Goal: Information Seeking & Learning: Learn about a topic

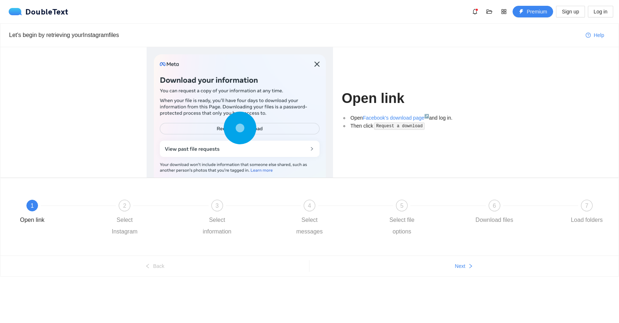
click at [405, 127] on code "Request a download" at bounding box center [399, 125] width 51 height 7
click at [423, 269] on button "Next" at bounding box center [464, 266] width 309 height 12
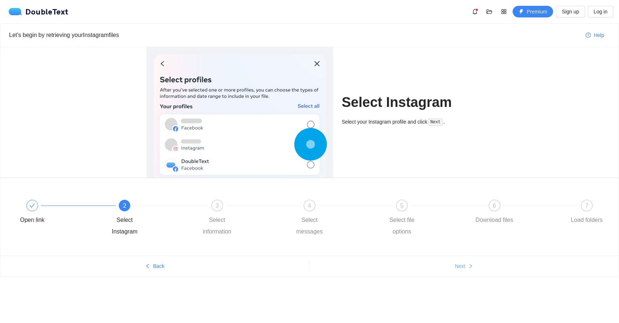
click at [423, 269] on button "Next" at bounding box center [464, 266] width 309 height 12
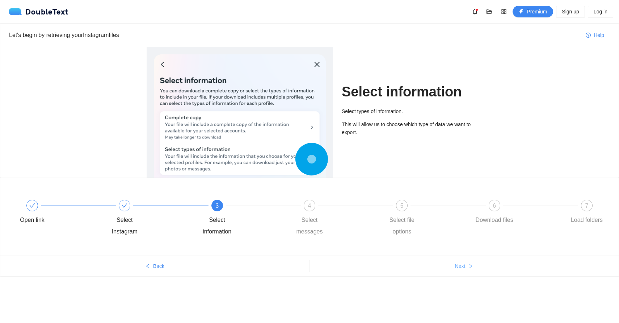
click at [423, 269] on button "Next" at bounding box center [464, 266] width 309 height 12
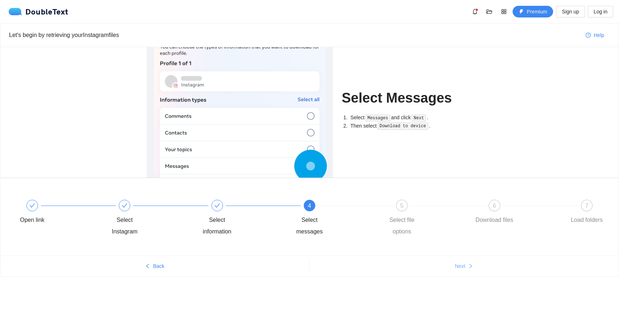
click at [423, 269] on button "Next" at bounding box center [464, 266] width 309 height 12
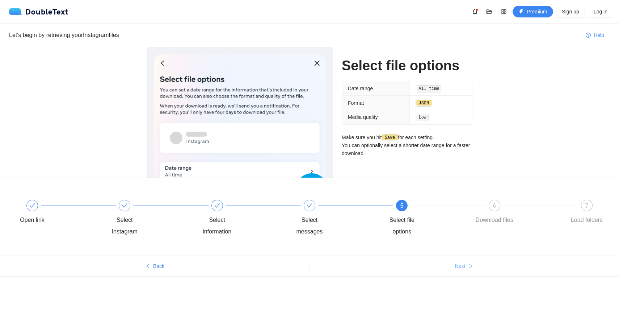
click at [423, 269] on button "Next" at bounding box center [464, 266] width 309 height 12
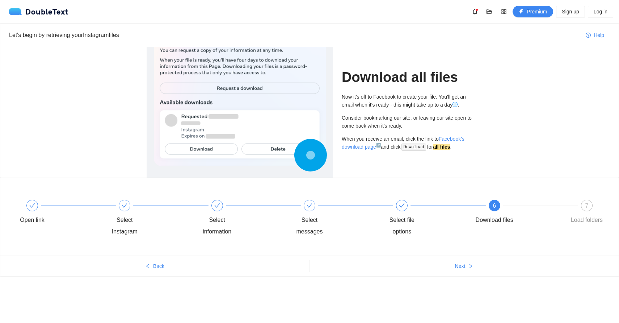
click at [198, 274] on ul "Back Next" at bounding box center [309, 265] width 618 height 21
click at [198, 270] on button "Back" at bounding box center [154, 266] width 309 height 12
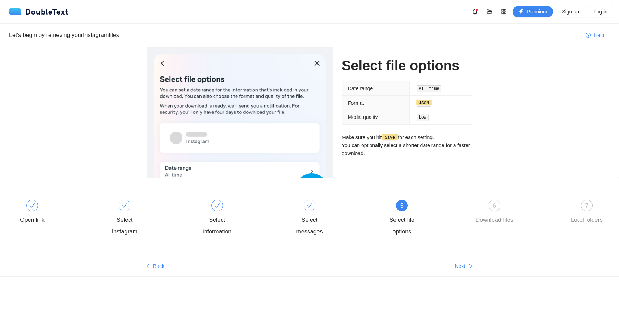
click at [423, 257] on ul "Back Next" at bounding box center [309, 265] width 618 height 21
click at [458, 260] on button "Next" at bounding box center [464, 266] width 309 height 12
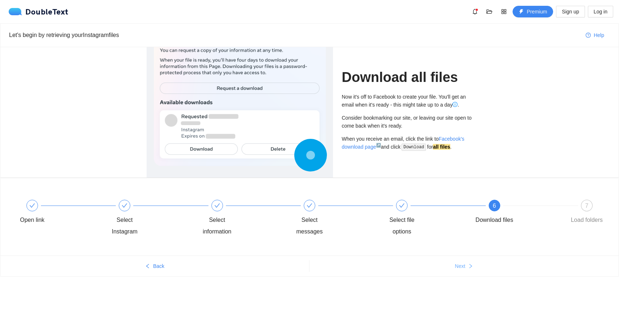
click at [454, 268] on button "Next" at bounding box center [464, 266] width 309 height 12
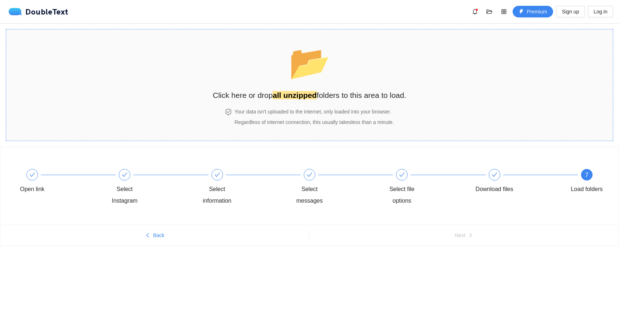
click at [284, 69] on div "📂 Click here or drop all unzipped folders to this area to load." at bounding box center [310, 69] width 194 height 64
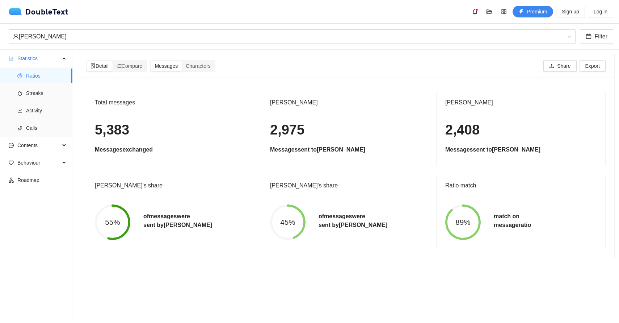
click at [457, 223] on span "89%" at bounding box center [462, 222] width 35 height 8
click at [143, 66] on span "Compare" at bounding box center [130, 66] width 26 height 6
click at [113, 61] on input "Compare" at bounding box center [113, 61] width 0 height 0
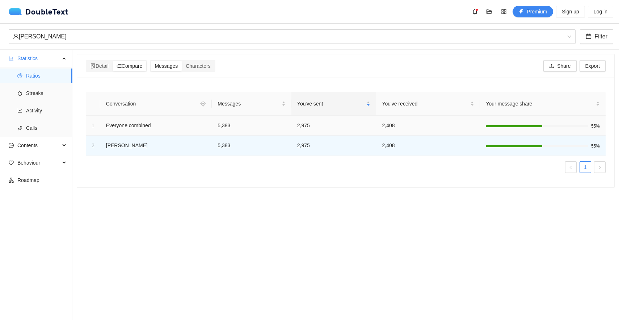
click at [306, 122] on td "2,975" at bounding box center [333, 126] width 85 height 20
click at [225, 131] on td "5,383" at bounding box center [252, 126] width 80 height 20
click at [344, 122] on td "2,975" at bounding box center [333, 126] width 85 height 20
click at [197, 66] on span "Characters" at bounding box center [198, 66] width 25 height 6
click at [182, 61] on input "Characters" at bounding box center [182, 61] width 0 height 0
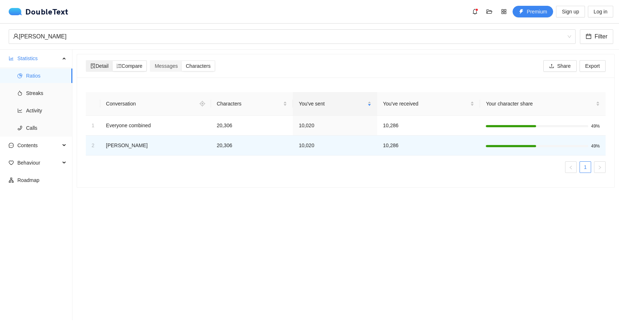
click at [95, 68] on span "Detail" at bounding box center [100, 66] width 18 height 6
click at [87, 61] on input "Detail" at bounding box center [87, 61] width 0 height 0
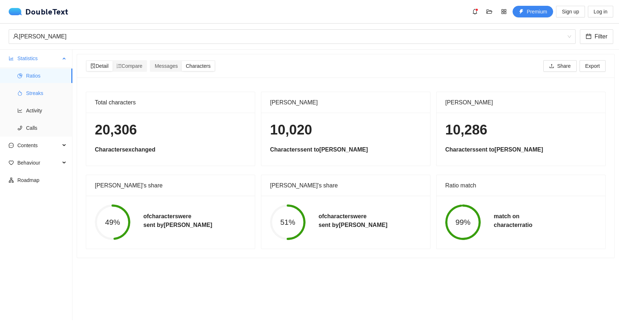
click at [40, 94] on span "Streaks" at bounding box center [46, 93] width 41 height 14
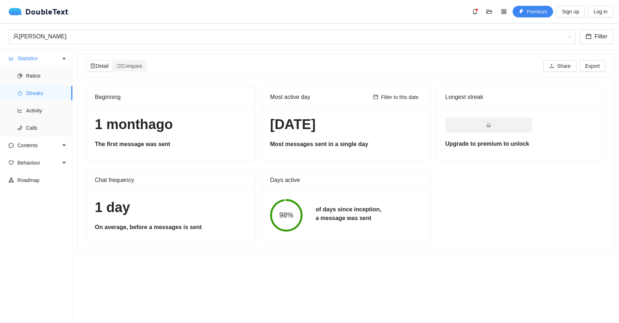
click at [319, 169] on div "Days active 98% of days since inception, a message was sent" at bounding box center [345, 206] width 169 height 74
click at [302, 135] on div "[DATE] Most messages sent in a single day" at bounding box center [345, 133] width 169 height 53
click at [95, 183] on div "Chat frequency" at bounding box center [170, 179] width 151 height 21
click at [27, 109] on span "Activity" at bounding box center [46, 110] width 41 height 14
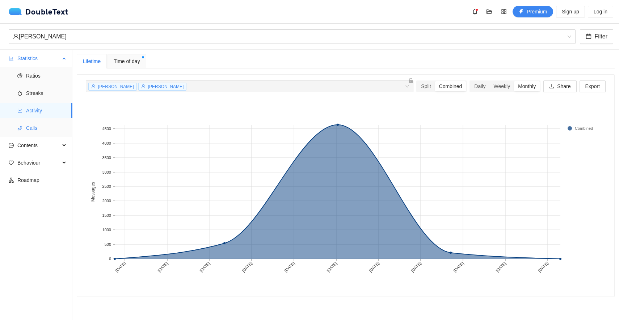
click at [26, 131] on span "Calls" at bounding box center [46, 128] width 41 height 14
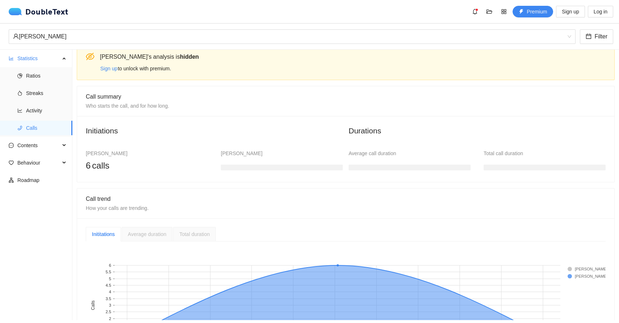
scroll to position [9, 0]
click at [240, 167] on h3 at bounding box center [282, 166] width 122 height 6
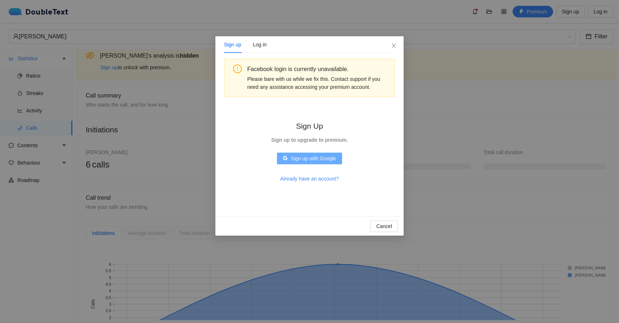
click at [318, 158] on span "Sign up with Google" at bounding box center [313, 158] width 45 height 8
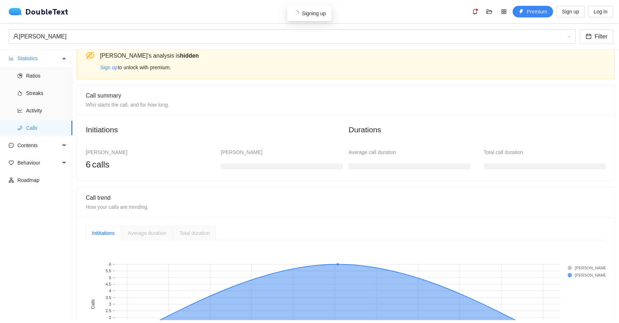
scroll to position [0, 0]
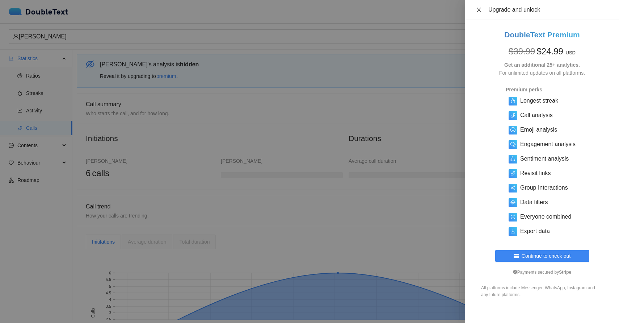
click at [479, 7] on button "Close" at bounding box center [479, 10] width 10 height 7
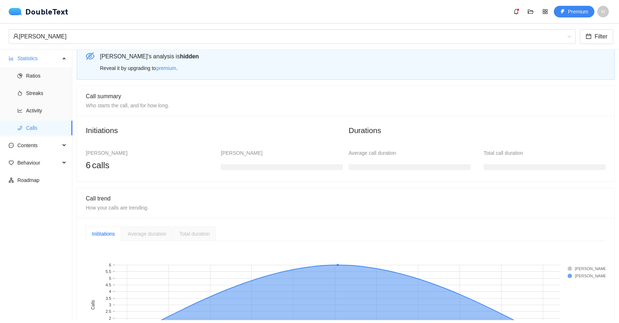
scroll to position [11, 0]
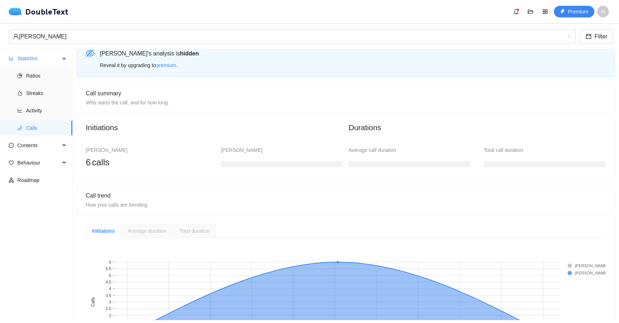
click at [270, 163] on h3 at bounding box center [282, 164] width 122 height 6
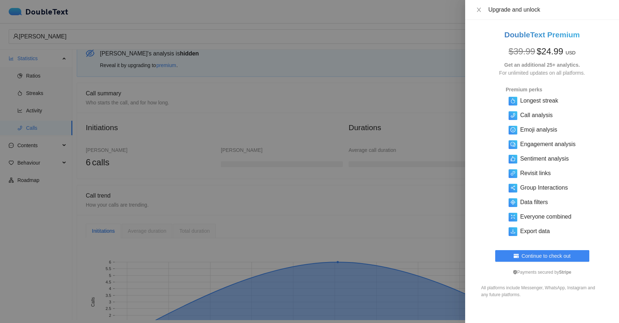
click at [384, 135] on div at bounding box center [309, 161] width 619 height 323
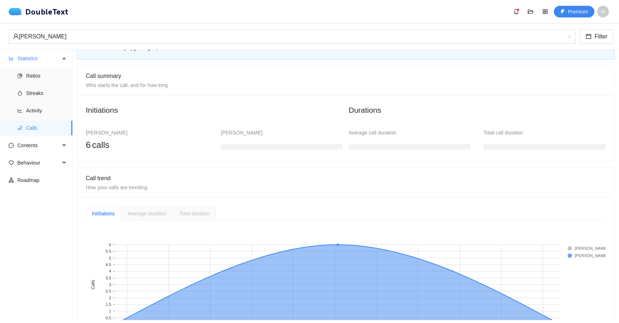
scroll to position [75, 0]
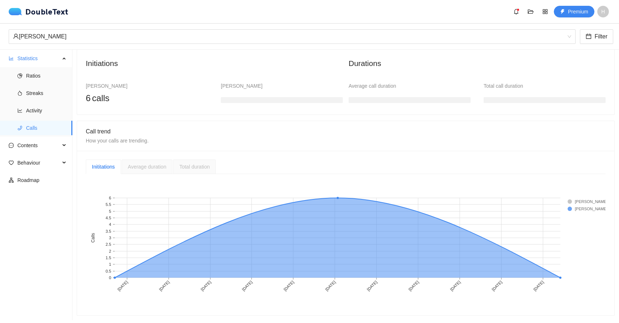
click at [565, 202] on rect at bounding box center [346, 243] width 520 height 127
click at [568, 202] on rect at bounding box center [582, 201] width 29 height 7
click at [337, 203] on rect at bounding box center [337, 238] width 223 height 80
click at [334, 203] on rect at bounding box center [337, 238] width 223 height 80
click at [337, 197] on rect at bounding box center [346, 243] width 520 height 127
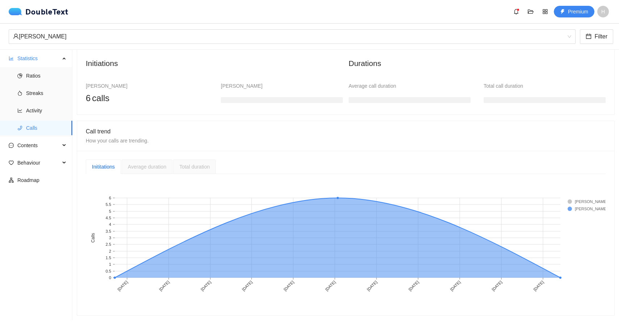
click at [139, 164] on span "Average duration" at bounding box center [147, 167] width 38 height 6
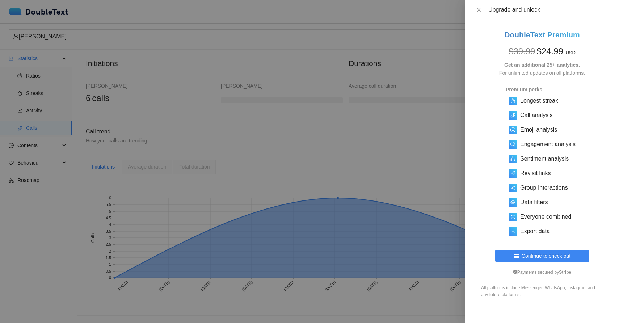
click at [276, 172] on div at bounding box center [309, 161] width 619 height 323
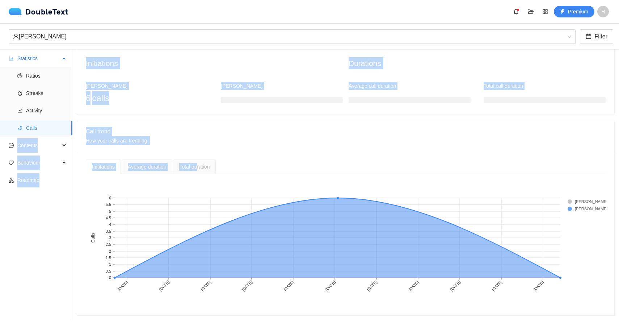
drag, startPoint x: 200, startPoint y: 166, endPoint x: 49, endPoint y: 125, distance: 156.2
click at [49, 125] on section "Statistics Ratios Streaks Activity Calls Contents Behaviour Roadmap [PERSON_NAM…" at bounding box center [309, 185] width 619 height 270
click at [43, 154] on li "Contents" at bounding box center [36, 146] width 72 height 16
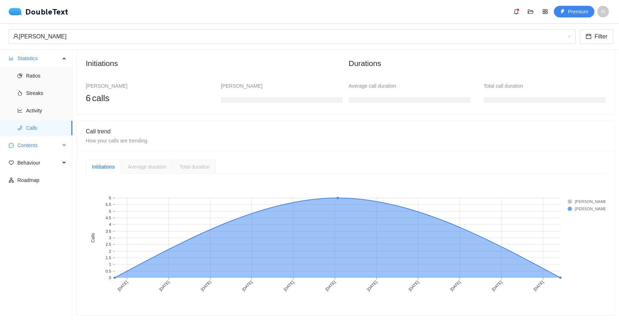
click at [43, 144] on span "Contents" at bounding box center [38, 145] width 43 height 14
click at [43, 160] on span "Word Cloud" at bounding box center [46, 162] width 41 height 14
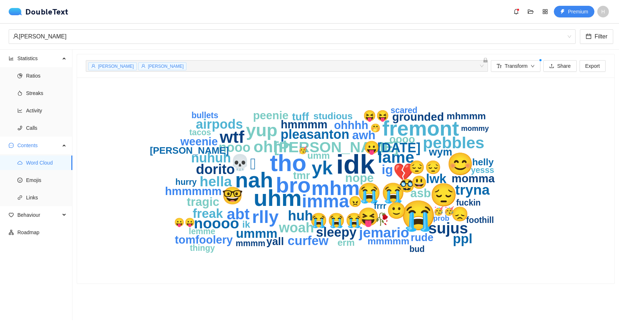
click at [335, 231] on text "sleepy" at bounding box center [336, 231] width 41 height 15
click at [432, 117] on text "grounded" at bounding box center [419, 116] width 52 height 13
click at [38, 184] on span "Emojis" at bounding box center [46, 180] width 41 height 14
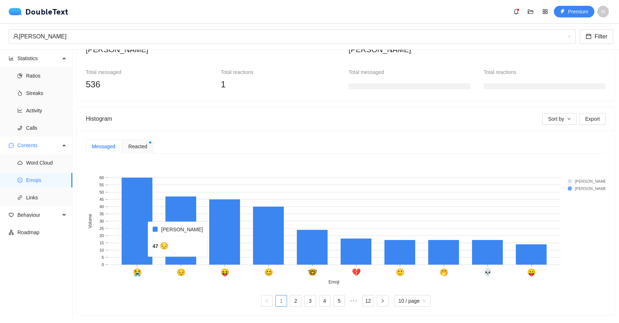
scroll to position [77, 0]
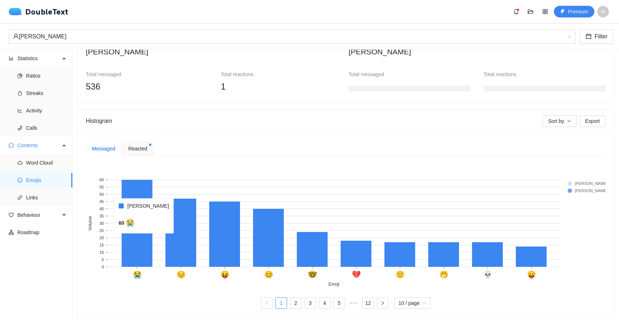
click at [138, 238] on rect at bounding box center [137, 223] width 31 height 87
click at [306, 306] on link "3" at bounding box center [310, 302] width 11 height 11
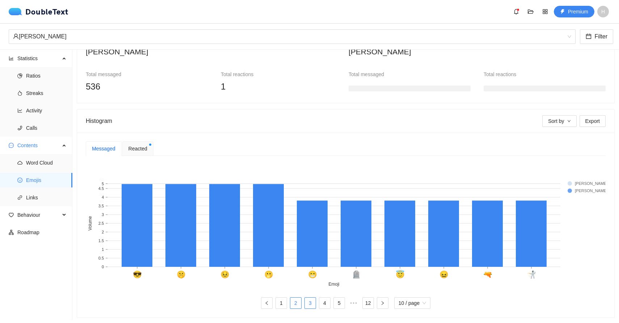
click at [296, 304] on link "2" at bounding box center [295, 302] width 11 height 11
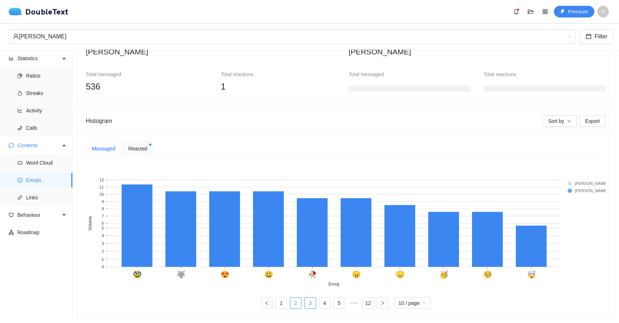
click at [305, 304] on link "3" at bounding box center [310, 302] width 11 height 11
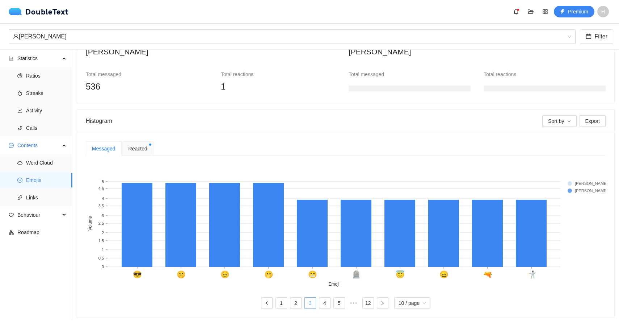
click at [314, 304] on link "3" at bounding box center [310, 302] width 11 height 11
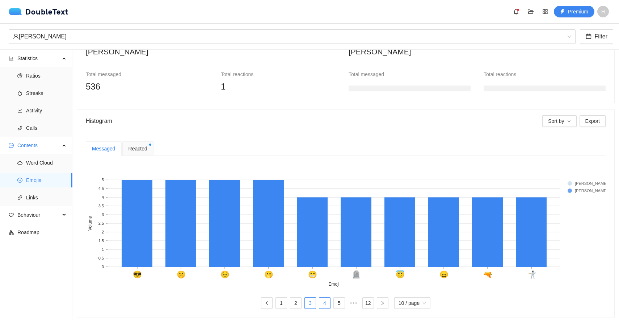
click at [323, 304] on link "4" at bounding box center [324, 302] width 11 height 11
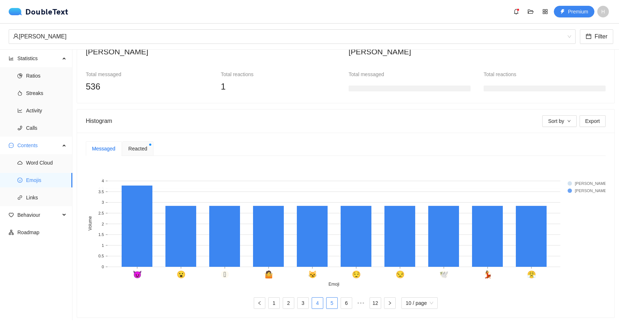
click at [335, 304] on link "5" at bounding box center [332, 302] width 11 height 11
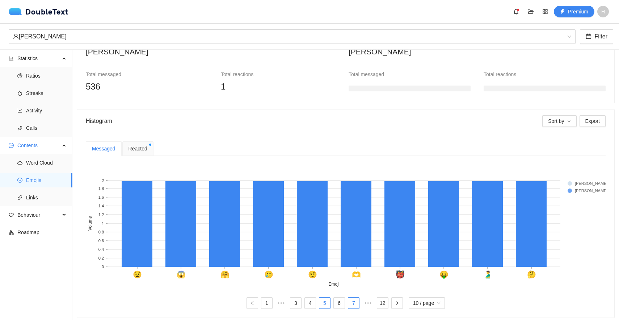
click at [351, 305] on link "7" at bounding box center [353, 302] width 11 height 11
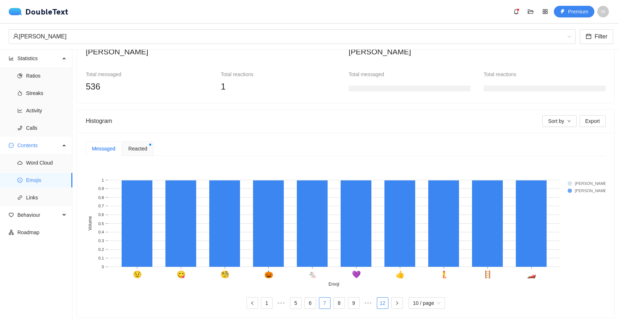
click at [381, 303] on link "12" at bounding box center [382, 302] width 11 height 11
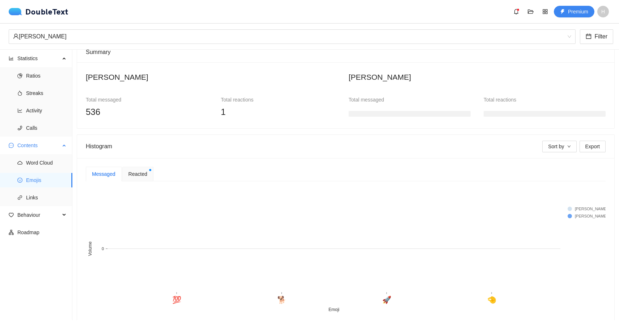
scroll to position [80, 0]
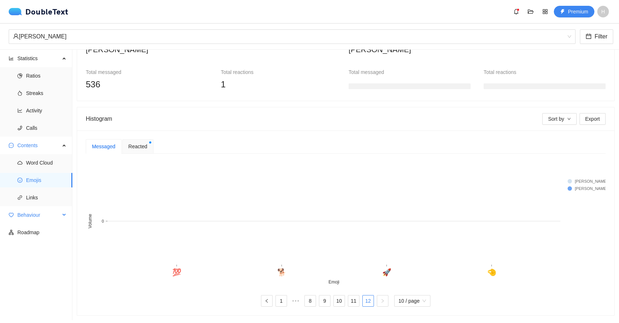
click at [39, 207] on span "Behaviour" at bounding box center [38, 214] width 43 height 14
click at [37, 194] on span "Links" at bounding box center [46, 197] width 41 height 14
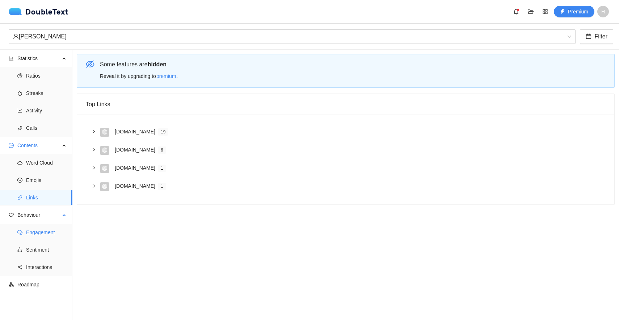
click at [41, 226] on span "Engagement" at bounding box center [46, 232] width 41 height 14
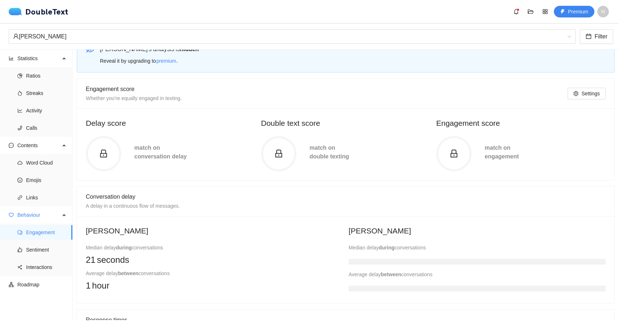
scroll to position [17, 0]
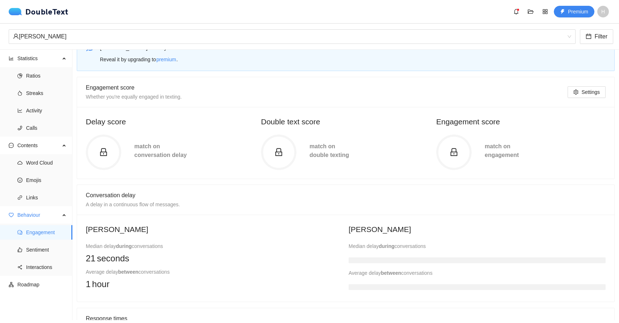
click at [105, 157] on circle at bounding box center [103, 151] width 33 height 33
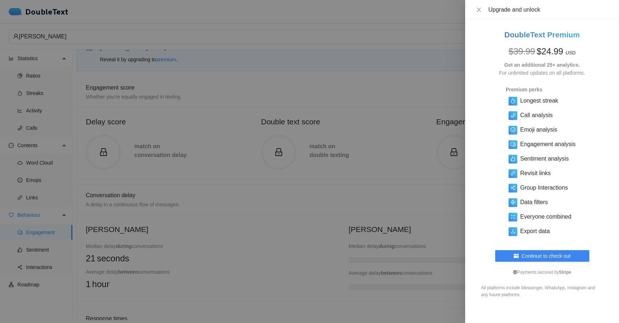
click at [105, 157] on div at bounding box center [309, 161] width 619 height 323
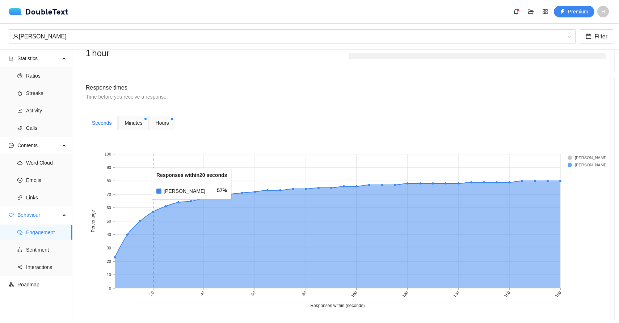
scroll to position [252, 0]
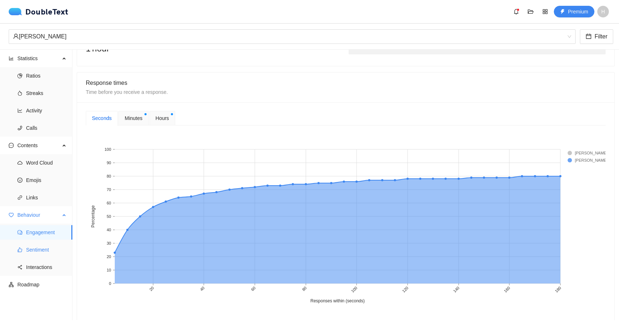
click at [35, 247] on span "Sentiment" at bounding box center [46, 249] width 41 height 14
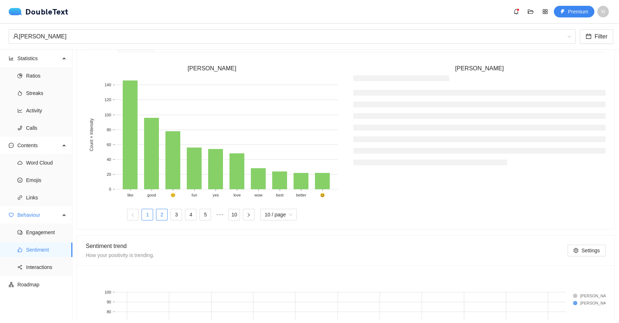
scroll to position [196, 0]
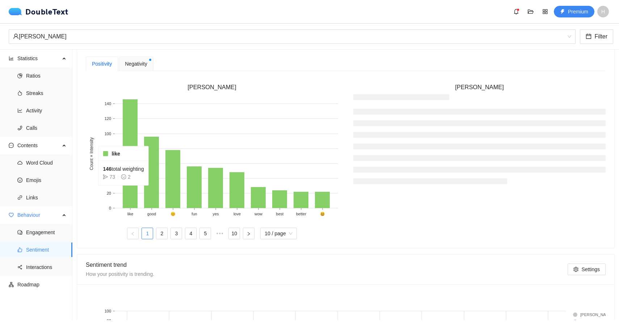
click at [126, 190] on rect at bounding box center [130, 153] width 15 height 109
click at [138, 59] on div "Negativity" at bounding box center [136, 63] width 34 height 14
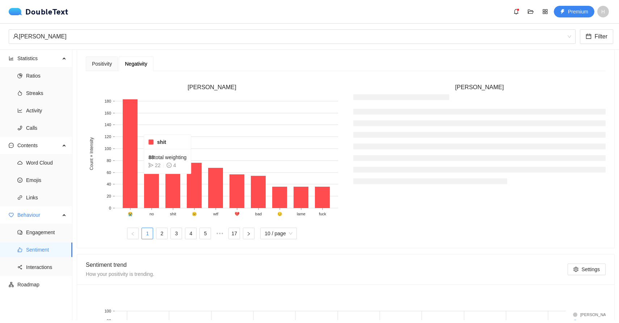
click at [170, 179] on rect at bounding box center [172, 182] width 15 height 52
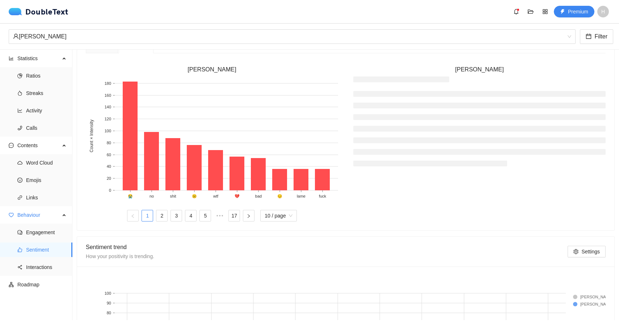
scroll to position [187, 0]
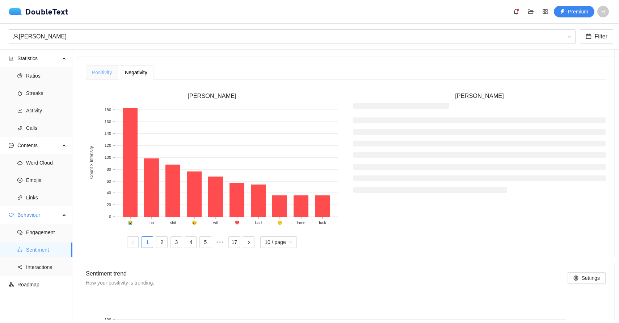
click at [93, 67] on div "Positivity" at bounding box center [102, 72] width 32 height 14
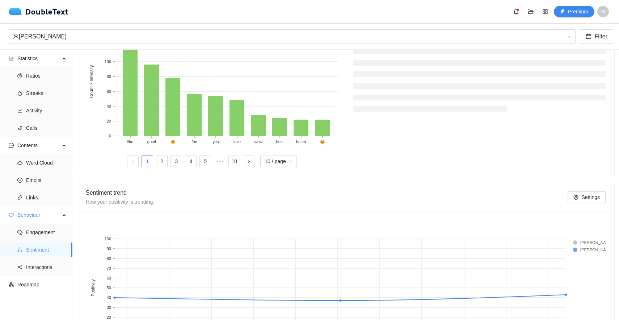
scroll to position [327, 0]
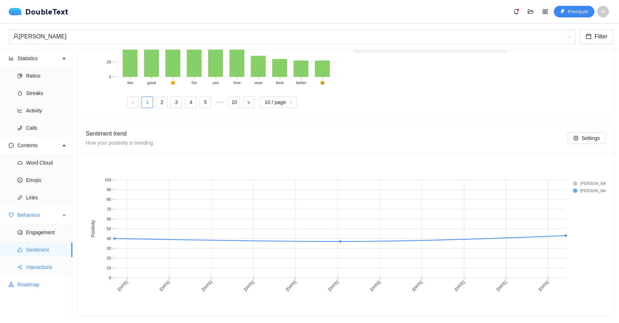
click at [44, 265] on span "Interactions" at bounding box center [46, 267] width 41 height 14
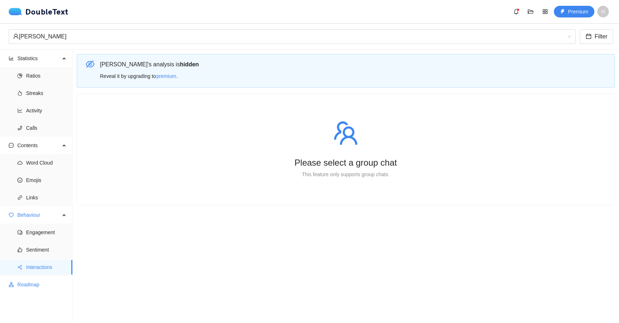
click at [39, 281] on span "Roadmap" at bounding box center [41, 284] width 49 height 14
